Goal: Task Accomplishment & Management: Use online tool/utility

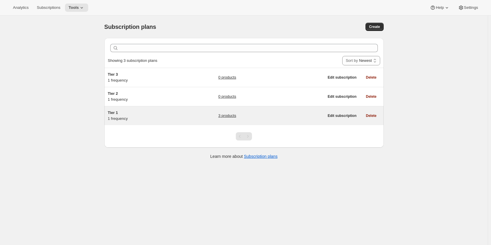
click at [119, 115] on h5 "Tier 1" at bounding box center [145, 113] width 74 height 6
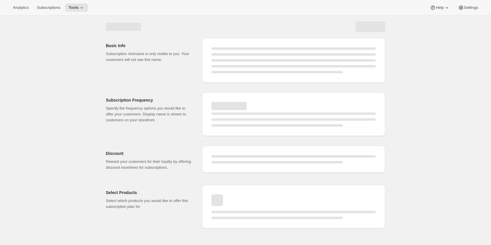
select select "WEEK"
select select "MONTH"
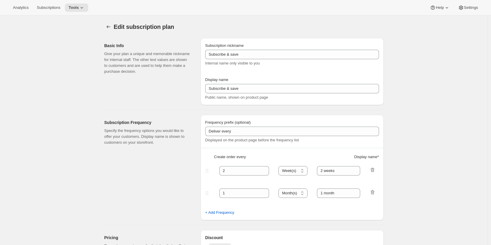
type input "Tier 1"
type input "Tier 1 - Bi-Monthly"
select select "MONTH"
type input "Bi-Monthly"
checkbox input "true"
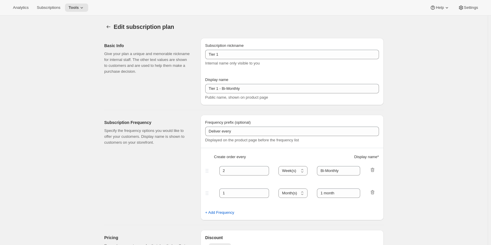
select select "YEARDAY"
select select "15"
select select "3"
select select "15"
select select "5"
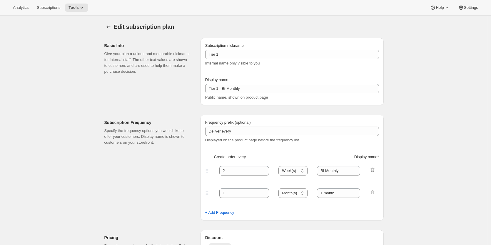
select select "15"
select select "7"
select select "15"
select select "9"
select select "15"
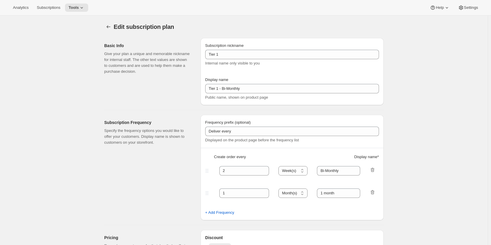
select select "11"
select select "15"
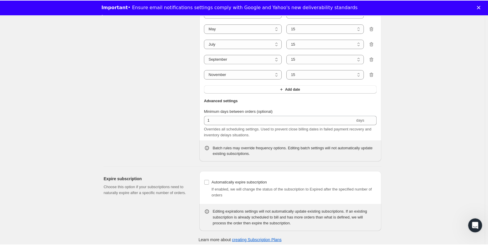
scroll to position [516, 0]
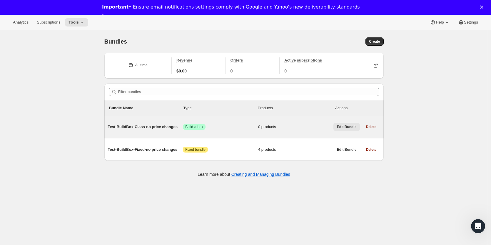
click at [344, 125] on span "Edit Bundle" at bounding box center [347, 126] width 20 height 5
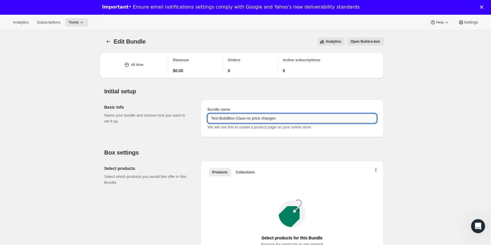
click at [212, 117] on input "Test-BuildBox-Class-no price changes" at bounding box center [292, 118] width 169 height 9
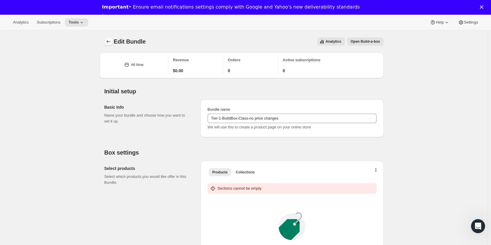
click at [111, 41] on icon "Bundles" at bounding box center [109, 42] width 6 height 6
click at [109, 41] on icon "Bundles" at bounding box center [109, 41] width 4 height 3
type input "Test-BuildBox-Class-no price changes"
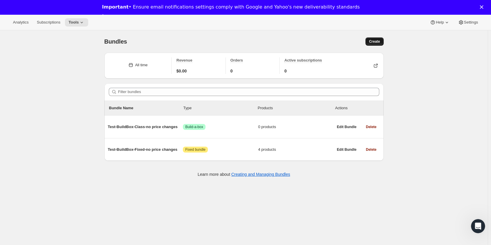
click at [379, 41] on span "Create" at bounding box center [374, 41] width 11 height 5
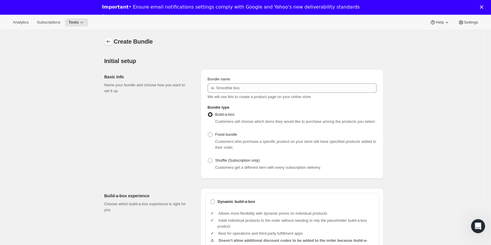
click at [113, 41] on button "Bundles" at bounding box center [108, 41] width 8 height 8
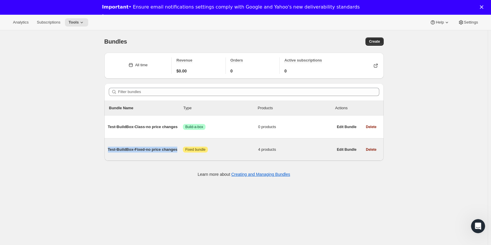
drag, startPoint x: 107, startPoint y: 149, endPoint x: 177, endPoint y: 149, distance: 69.4
click at [177, 149] on div "Test-BuildBox-Fixed-no price changes Attention Fixed bundle 4 products Edit Bun…" at bounding box center [244, 149] width 280 height 22
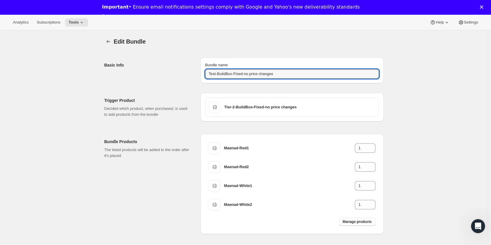
drag, startPoint x: 280, startPoint y: 72, endPoint x: 178, endPoint y: 68, distance: 101.9
click at [178, 68] on div "Basic Info Bundle name Test-BuildBox-Fixed-no price changes" at bounding box center [244, 68] width 280 height 31
click at [212, 75] on input "Test-BuildBox-Fixed-no price changes" at bounding box center [292, 73] width 174 height 9
type input "Tier-2-BuildBox-Fixed-no price changes"
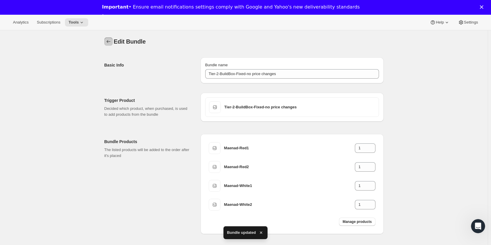
click at [109, 42] on icon "Bundles" at bounding box center [109, 42] width 6 height 6
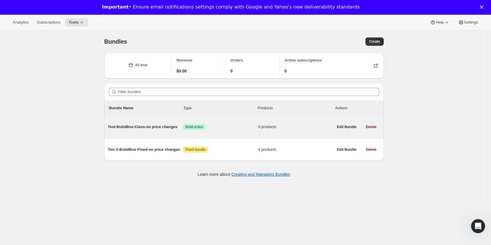
click at [115, 127] on span "Test-BuildBox-Class-no price changes" at bounding box center [145, 127] width 75 height 6
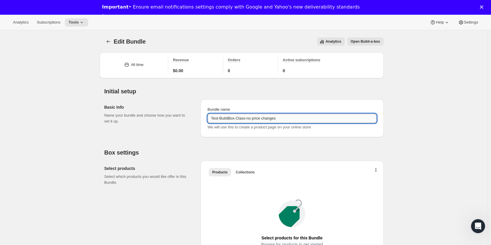
click at [214, 118] on input "Test-BuildBox-Class-no price changes" at bounding box center [292, 118] width 169 height 9
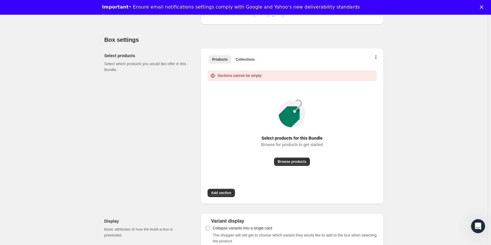
scroll to position [118, 0]
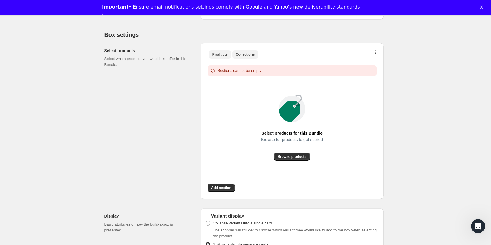
click at [244, 55] on span "Collections" at bounding box center [245, 54] width 19 height 5
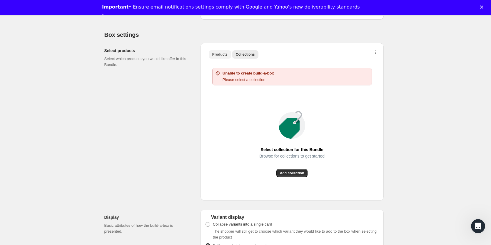
click at [220, 54] on span "Products" at bounding box center [219, 54] width 15 height 5
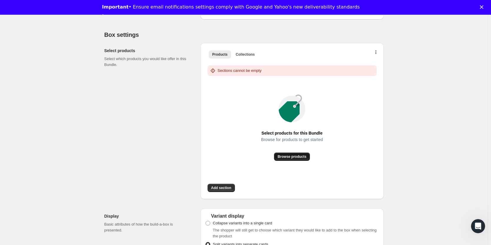
click at [292, 156] on span "Browse products" at bounding box center [292, 156] width 29 height 5
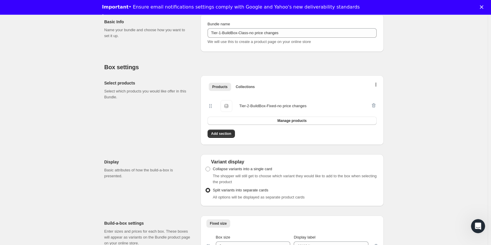
scroll to position [0, 0]
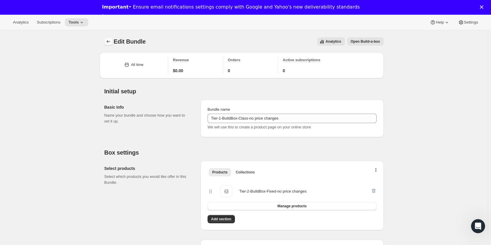
click at [113, 40] on button "Bundles" at bounding box center [108, 41] width 8 height 8
type input "Test-BuildBox-Class-no price changes"
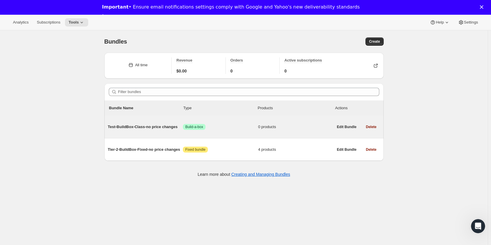
click at [119, 127] on span "Test-BuildBox-Class-no price changes" at bounding box center [145, 127] width 75 height 6
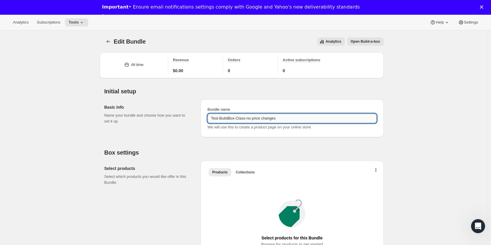
click at [221, 120] on input "Test-BuildBox-Class-no price changes" at bounding box center [292, 118] width 169 height 9
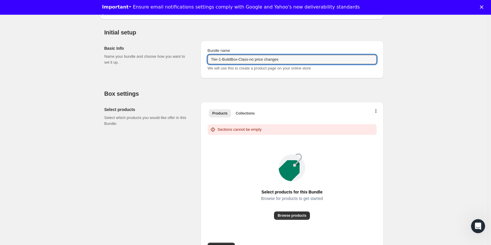
scroll to position [88, 0]
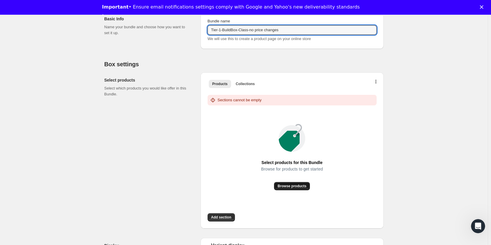
type input "Tier-1-BuildBox-Class-no price changes"
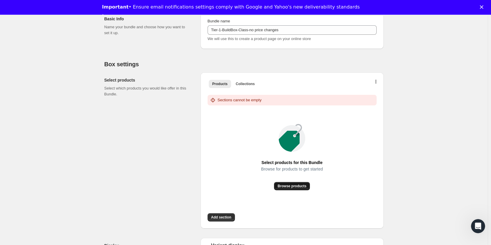
click at [295, 187] on span "Browse products" at bounding box center [292, 186] width 29 height 5
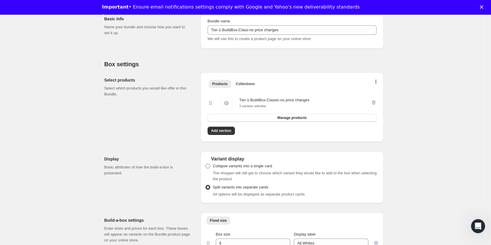
click at [208, 169] on span at bounding box center [207, 165] width 5 height 5
click at [206, 164] on input "Collapse variants into a single card" at bounding box center [206, 164] width 0 height 0
radio input "true"
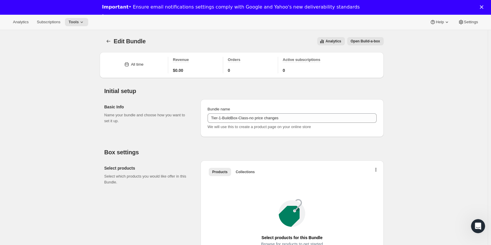
scroll to position [0, 0]
click at [110, 42] on icon "Bundles" at bounding box center [109, 42] width 6 height 6
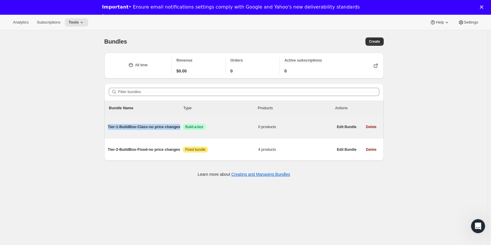
drag, startPoint x: 107, startPoint y: 128, endPoint x: 180, endPoint y: 126, distance: 73.3
click at [180, 126] on div "Tier-1-BuildBox-Class-no price changes Success Build-a-box 0 products Edit Bund…" at bounding box center [244, 127] width 280 height 22
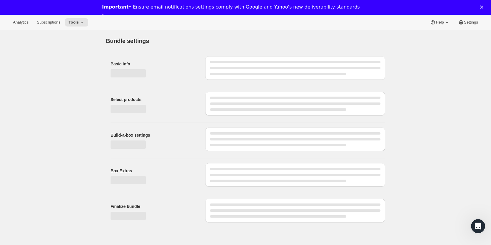
type input "Tier-1-BuildBox-Class-no price changes"
radio input "true"
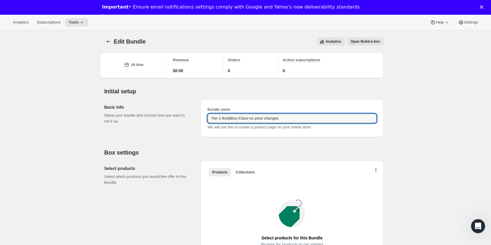
drag, startPoint x: 307, startPoint y: 119, endPoint x: 159, endPoint y: 114, distance: 147.8
click at [159, 114] on div "Basic Info Name your bundle and choose how you want to set it up. Bundle name T…" at bounding box center [244, 116] width 280 height 42
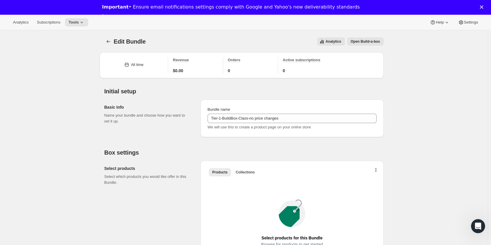
click at [108, 41] on icon "Bundles" at bounding box center [109, 42] width 6 height 6
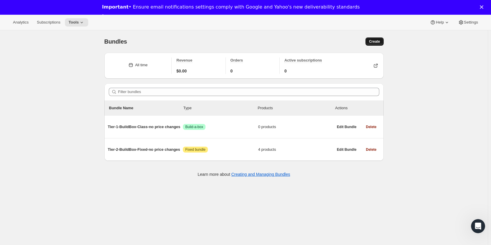
click at [372, 44] on button "Create" at bounding box center [375, 41] width 18 height 8
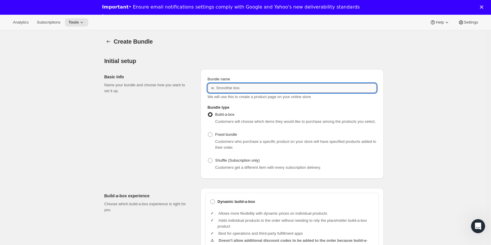
click at [246, 89] on input "Bundle name" at bounding box center [292, 87] width 169 height 9
paste input "Tier-1-BuildBox-Class-no price changes"
type input "Tier-1-BuildBox-Fixed-no price changes"
click at [213, 134] on span at bounding box center [210, 134] width 5 height 5
click at [208, 132] on input "Fixed bundle" at bounding box center [208, 132] width 0 height 0
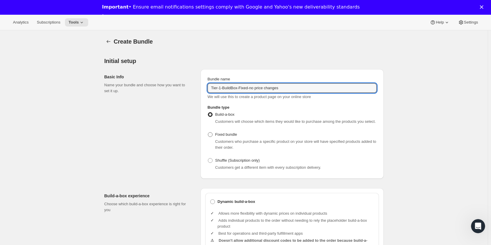
radio input "true"
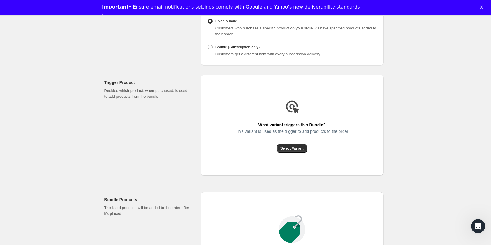
scroll to position [118, 0]
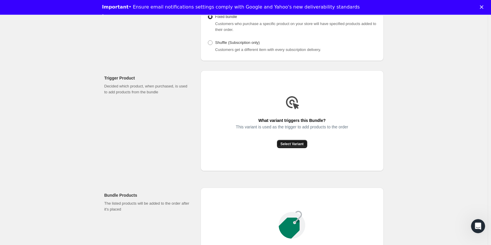
click at [295, 144] on span "Select Variant" at bounding box center [292, 144] width 23 height 5
click at [293, 144] on span "Select Variant" at bounding box center [292, 144] width 23 height 5
click at [297, 144] on span "Select Variant" at bounding box center [292, 144] width 23 height 5
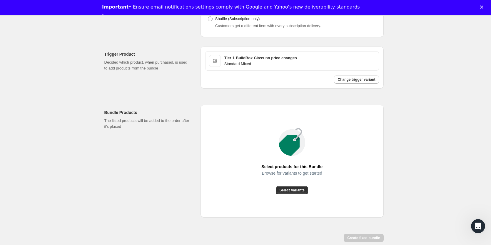
scroll to position [170, 0]
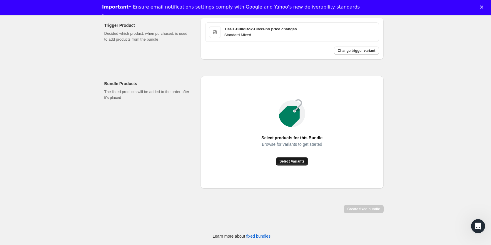
click at [293, 159] on span "Select Variants" at bounding box center [292, 161] width 25 height 5
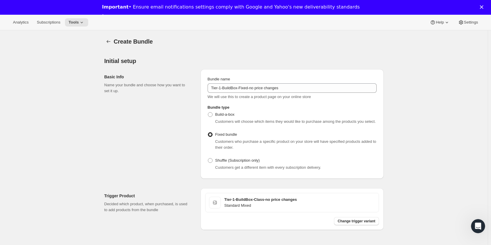
scroll to position [139, 0]
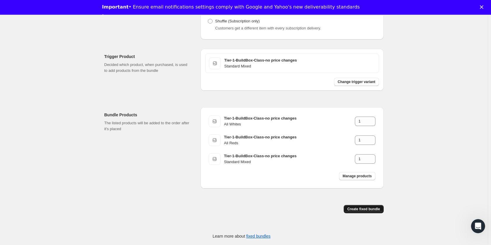
click at [360, 210] on span "Create fixed bundle" at bounding box center [364, 209] width 33 height 5
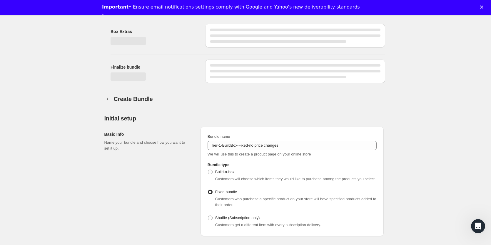
scroll to position [336, 0]
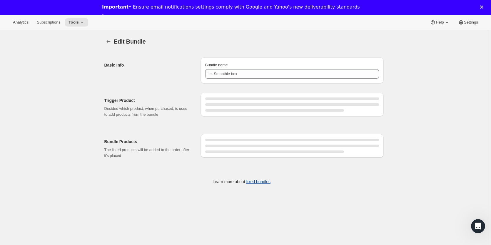
type input "Tier-1-BuildBox-Fixed-no price changes"
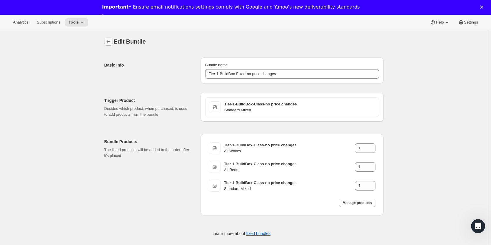
click at [109, 40] on icon "Bundles" at bounding box center [109, 42] width 6 height 6
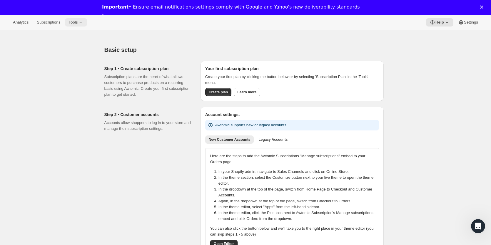
click at [75, 23] on span "Tools" at bounding box center [73, 22] width 9 height 5
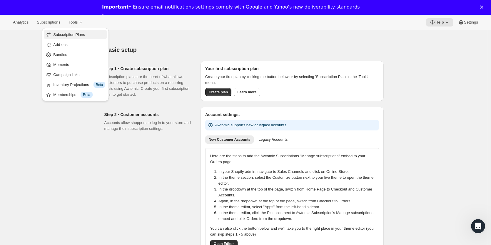
click at [74, 33] on span "Subscription Plans" at bounding box center [69, 34] width 32 height 4
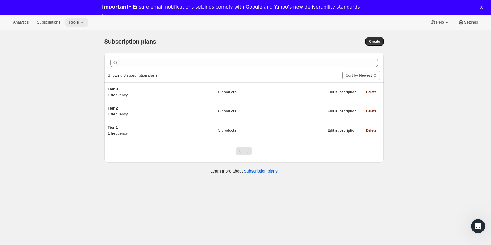
click at [76, 24] on span "Tools" at bounding box center [74, 22] width 10 height 5
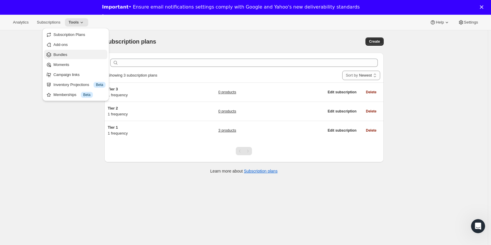
click at [68, 53] on span "Bundles" at bounding box center [80, 55] width 52 height 6
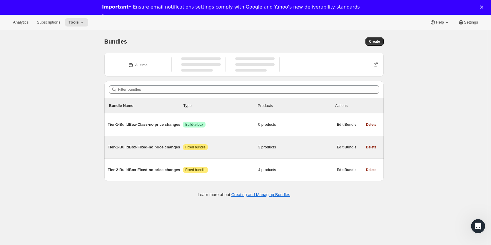
click at [142, 146] on span "Tier-1-BuildBox-Fixed-no price changes" at bounding box center [145, 147] width 75 height 6
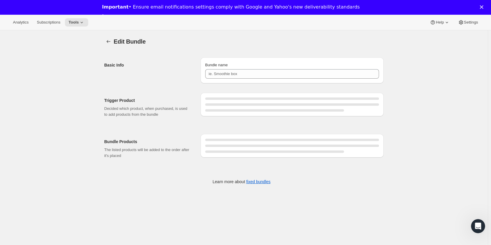
type input "Tier-1-BuildBox-Fixed-no price changes"
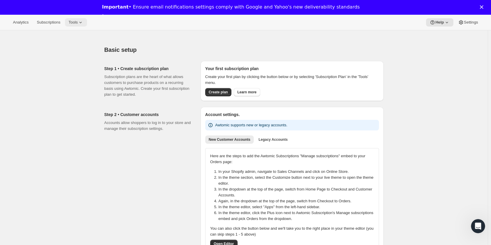
click at [78, 23] on icon at bounding box center [81, 22] width 6 height 6
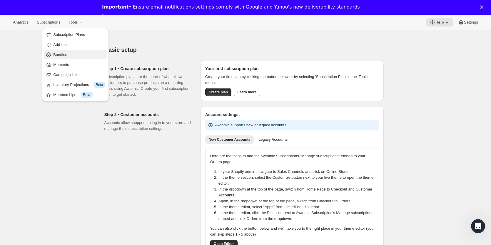
click at [64, 53] on span "Bundles" at bounding box center [60, 54] width 14 height 4
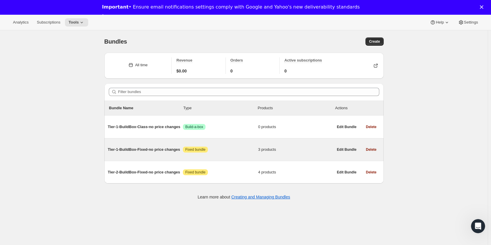
click at [152, 150] on span "Tier-1-BuildBox-Fixed-no price changes" at bounding box center [145, 150] width 75 height 6
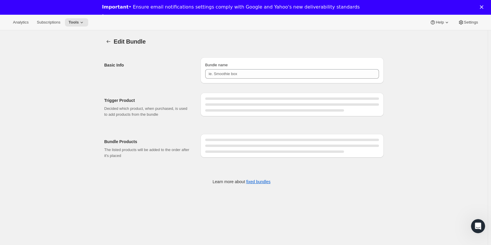
type input "Tier-1-BuildBox-Fixed-no price changes"
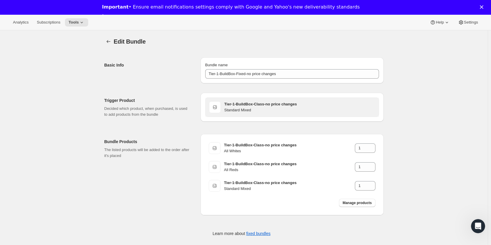
click at [265, 105] on h3 "Tier-1-BuildBox-Class-no price changes" at bounding box center [300, 104] width 151 height 6
click at [220, 107] on span at bounding box center [215, 107] width 12 height 12
click at [253, 102] on h3 "Tier-1-BuildBox-Class-no price changes" at bounding box center [300, 104] width 151 height 6
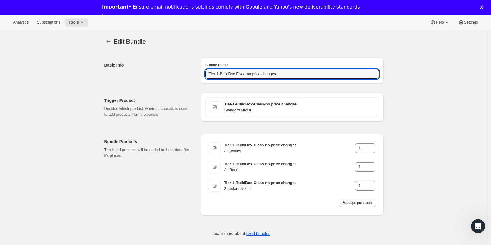
drag, startPoint x: 288, startPoint y: 74, endPoint x: 160, endPoint y: 75, distance: 128.0
click at [168, 74] on div "Basic Info Bundle name Tier-1-BuildBox-Fixed-no price changes" at bounding box center [244, 68] width 280 height 31
click at [430, 78] on div "Edit Bundle. This page is ready Edit Bundle Basic Info Bundle name Tier-1-Build…" at bounding box center [244, 140] width 488 height 221
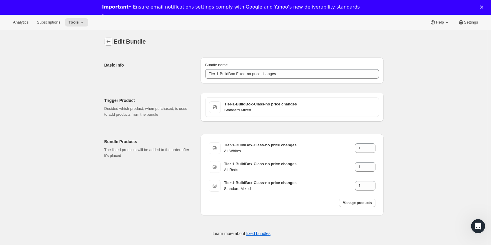
click at [109, 41] on icon "Bundles" at bounding box center [109, 42] width 6 height 6
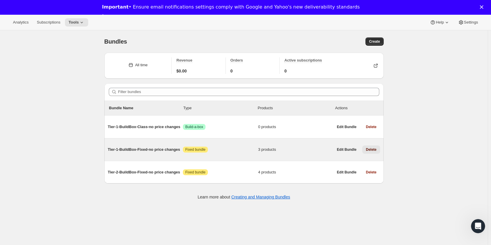
click at [375, 149] on span "Delete" at bounding box center [371, 149] width 11 height 5
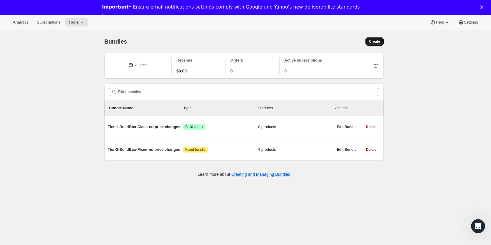
click at [374, 41] on span "Create" at bounding box center [374, 41] width 11 height 5
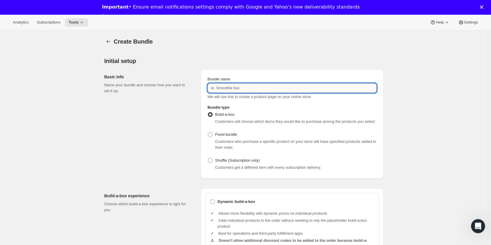
click at [259, 84] on input "Bundle name" at bounding box center [292, 87] width 169 height 9
paste input "Tier-1-BuildBox-Fixed-no price changes"
type input "Tier-1-BuildBox-Fixed-no price changes"
click at [235, 133] on span "Fixed bundle" at bounding box center [226, 134] width 22 height 4
click at [208, 132] on input "Fixed bundle" at bounding box center [208, 132] width 0 height 0
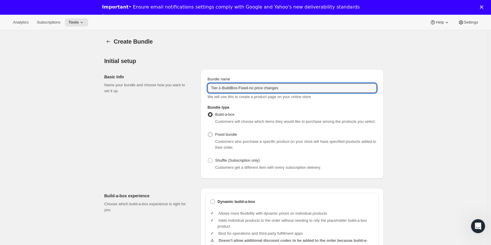
radio input "true"
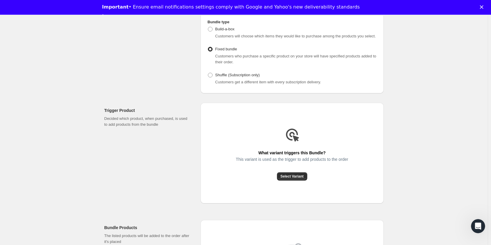
scroll to position [118, 0]
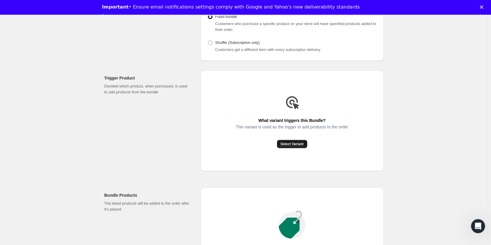
click at [293, 142] on span "Select Variant" at bounding box center [292, 144] width 23 height 5
click at [295, 144] on span "Select Variant" at bounding box center [292, 144] width 23 height 5
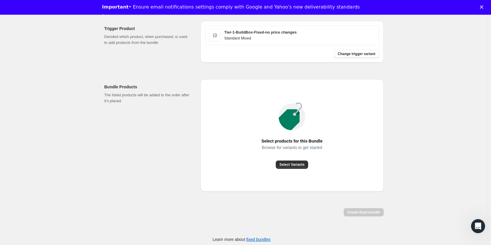
scroll to position [170, 0]
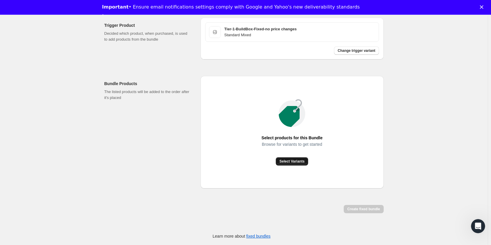
click at [300, 161] on span "Select Variants" at bounding box center [292, 161] width 25 height 5
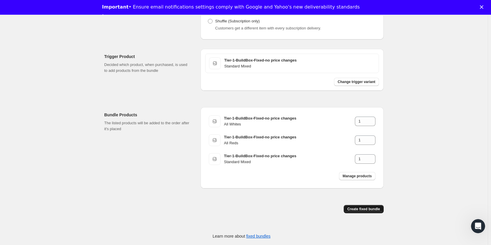
click at [367, 206] on button "Create fixed bundle" at bounding box center [364, 209] width 40 height 8
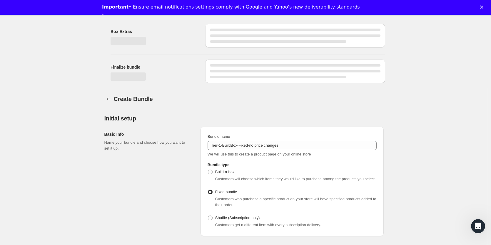
scroll to position [336, 0]
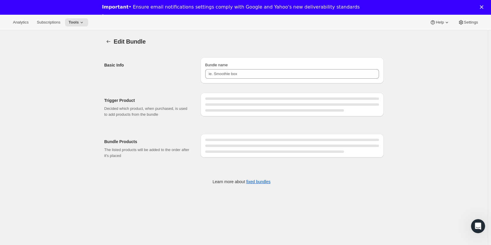
type input "Tier-1-BuildBox-Fixed-no price changes"
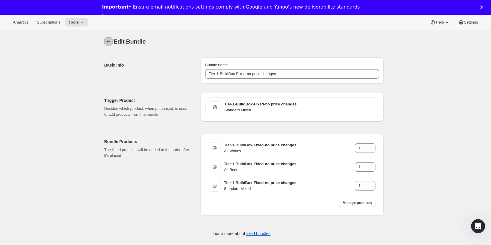
click at [111, 42] on icon "Bundles" at bounding box center [109, 42] width 6 height 6
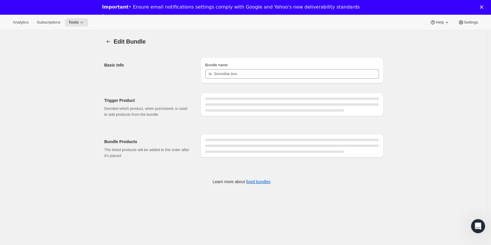
type input "Tier-1-BuildBox-Fixed-no price changes"
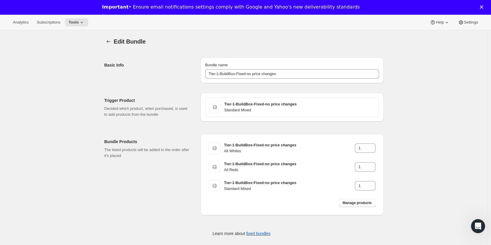
click at [484, 7] on icon "Close" at bounding box center [482, 7] width 4 height 4
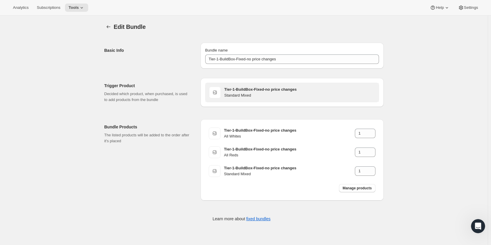
click at [250, 88] on h3 "Tier-1-BuildBox-Fixed-no price changes" at bounding box center [300, 90] width 151 height 6
click at [370, 92] on h3 "Tier-1-BuildBox-Fixed-no price changes" at bounding box center [300, 90] width 151 height 6
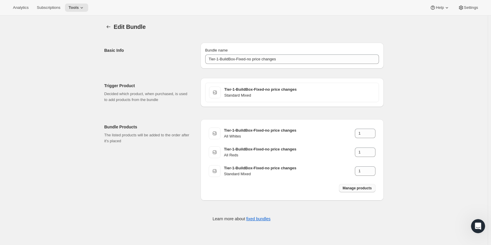
click at [354, 189] on span "Manage products" at bounding box center [357, 188] width 29 height 5
click at [111, 26] on icon "Bundles" at bounding box center [109, 27] width 6 height 6
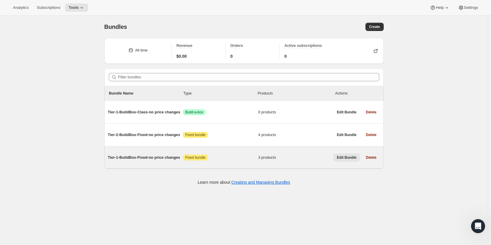
click at [347, 157] on span "Edit Bundle" at bounding box center [347, 157] width 20 height 5
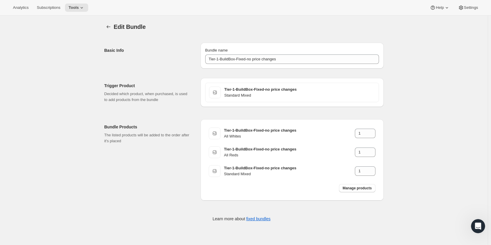
scroll to position [16, 0]
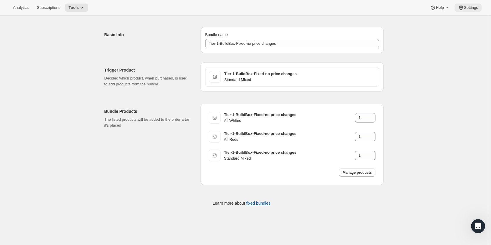
click at [465, 9] on span "Settings" at bounding box center [471, 7] width 14 height 5
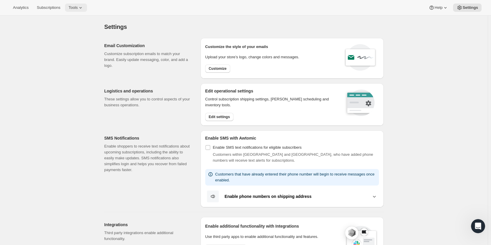
click at [78, 9] on icon at bounding box center [81, 8] width 6 height 6
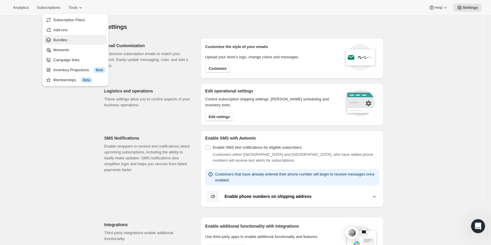
click at [69, 40] on span "Bundles" at bounding box center [79, 40] width 52 height 6
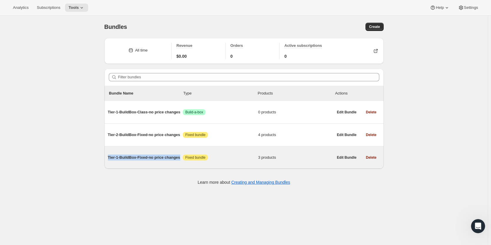
drag, startPoint x: 105, startPoint y: 158, endPoint x: 180, endPoint y: 159, distance: 75.3
click at [180, 159] on div "All time Revenue $0.00 Orders 0 Active subscriptions 0 Filter bundles Bundle Na…" at bounding box center [242, 112] width 284 height 158
copy span "Tier-1-BuildBox-Fixed-no price changes"
click at [371, 159] on span "Delete" at bounding box center [371, 157] width 11 height 5
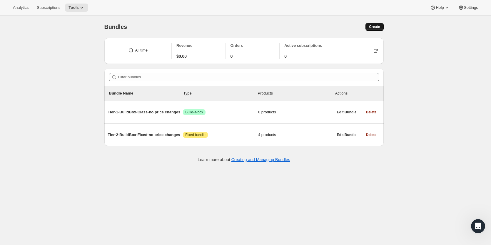
click at [374, 29] on button "Create" at bounding box center [375, 27] width 18 height 8
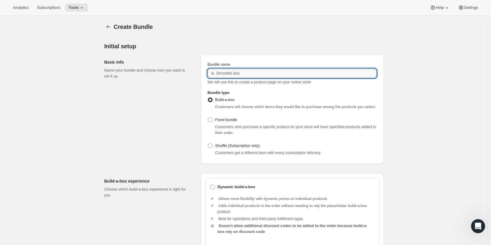
click at [238, 73] on input "Bundle name" at bounding box center [292, 73] width 169 height 9
paste input "Tier-1-BuildBox-Fixed-no price changes"
type input "Tier-1-BuildBox-Fixed-no price changes"
click at [213, 119] on span at bounding box center [210, 119] width 5 height 5
click at [208, 118] on input "Fixed bundle" at bounding box center [208, 117] width 0 height 0
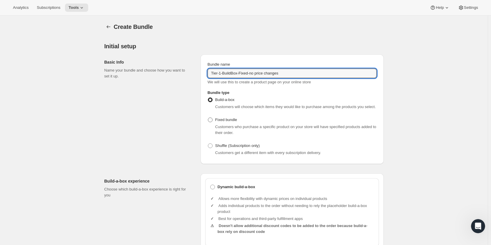
radio input "true"
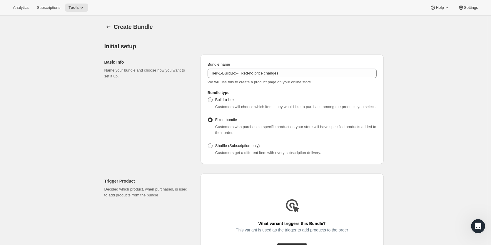
click at [212, 99] on span at bounding box center [210, 99] width 5 height 5
click at [208, 98] on input "Build-a-box" at bounding box center [208, 97] width 0 height 0
radio input "true"
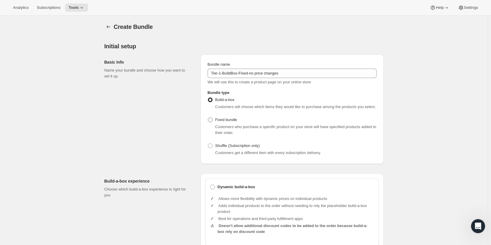
click at [216, 119] on label "Fixed bundle" at bounding box center [222, 120] width 29 height 8
click at [208, 118] on input "Fixed bundle" at bounding box center [208, 117] width 0 height 0
radio input "true"
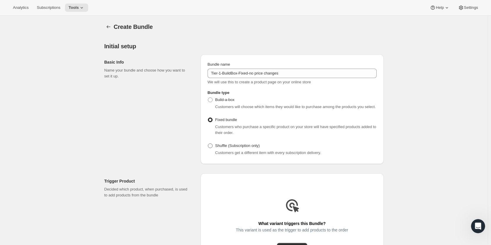
click at [212, 146] on span at bounding box center [210, 145] width 5 height 5
click at [208, 144] on input "Shuffle (Subscription only)" at bounding box center [208, 143] width 0 height 0
radio input "true"
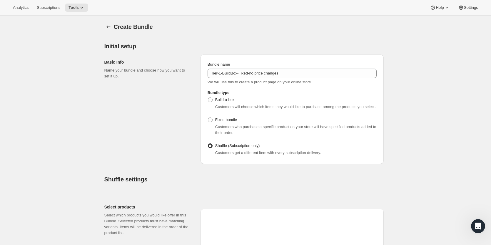
click at [209, 98] on div "Bundle type Build-a-box Customers will choose which items they would like to pu…" at bounding box center [292, 123] width 174 height 72
click at [213, 100] on span at bounding box center [210, 99] width 5 height 5
click at [208, 98] on input "Build-a-box" at bounding box center [208, 97] width 0 height 0
radio input "true"
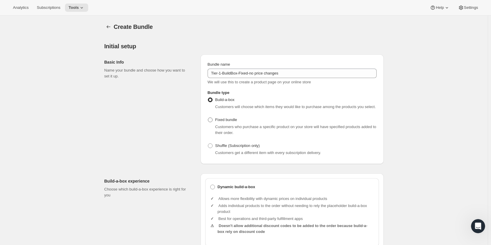
click at [212, 120] on span at bounding box center [210, 119] width 5 height 5
click at [208, 118] on input "Fixed bundle" at bounding box center [208, 117] width 0 height 0
radio input "true"
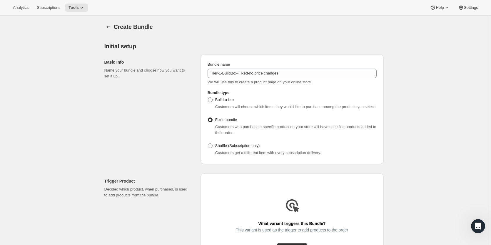
click at [211, 99] on span at bounding box center [210, 99] width 5 height 5
click at [208, 98] on input "Build-a-box" at bounding box center [208, 97] width 0 height 0
radio input "true"
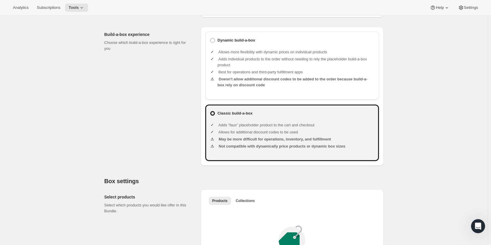
scroll to position [147, 0]
click at [215, 39] on span at bounding box center [212, 39] width 5 height 5
click at [211, 38] on input "Dynamic build-a-box" at bounding box center [210, 37] width 0 height 0
radio input "true"
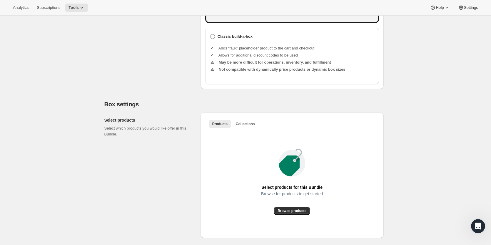
scroll to position [177, 0]
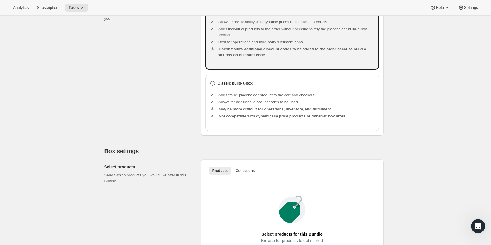
click at [247, 86] on label "Classic build-a-box" at bounding box center [231, 83] width 43 height 8
click at [211, 81] on input "Classic build-a-box" at bounding box center [210, 81] width 0 height 0
radio input "true"
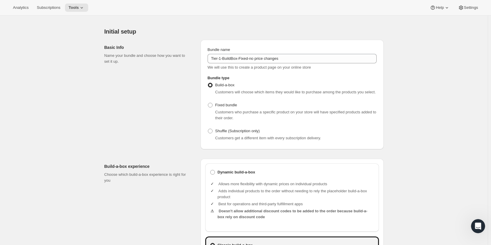
scroll to position [0, 0]
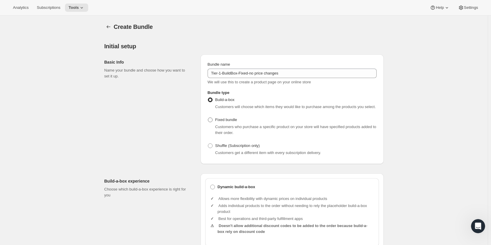
click at [230, 121] on span "Fixed bundle" at bounding box center [226, 119] width 22 height 4
click at [208, 118] on input "Fixed bundle" at bounding box center [208, 117] width 0 height 0
radio input "true"
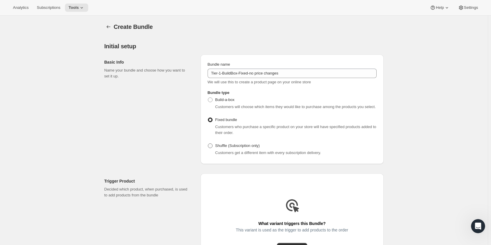
click at [243, 145] on span "Shuffle (Subscription only)" at bounding box center [237, 145] width 45 height 4
click at [208, 144] on input "Shuffle (Subscription only)" at bounding box center [208, 143] width 0 height 0
radio input "true"
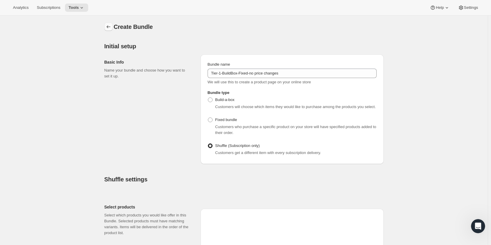
click at [111, 25] on icon "Bundles" at bounding box center [109, 27] width 6 height 6
